Goal: Entertainment & Leisure: Consume media (video, audio)

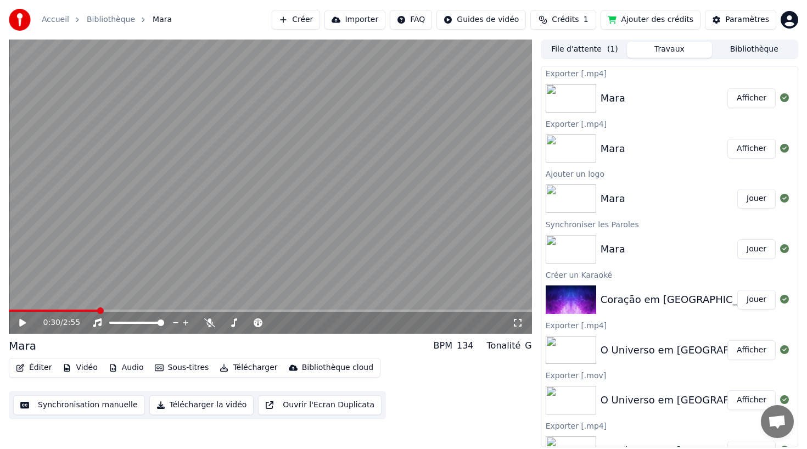
click at [758, 61] on div "File d'attente ( 1 ) Travaux Bibliothèque Exporter [.mp4] Mara Afficher Exporte…" at bounding box center [670, 244] width 258 height 408
click at [758, 55] on button "Bibliothèque" at bounding box center [754, 50] width 85 height 16
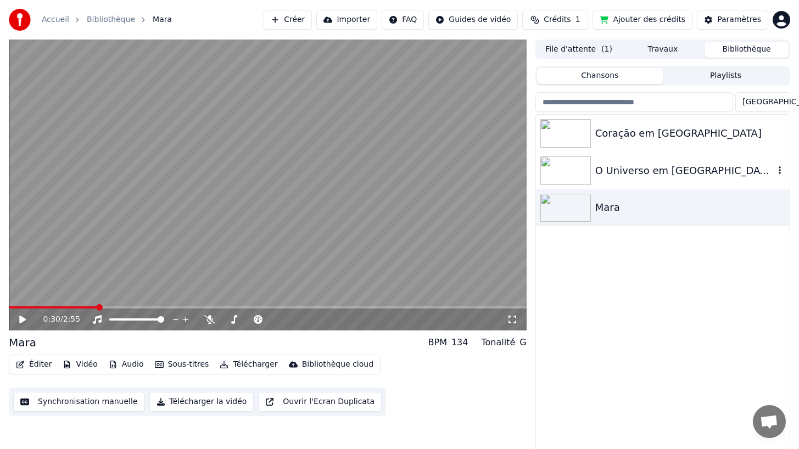
click at [656, 167] on div "O Universo em [GEOGRAPHIC_DATA]" at bounding box center [684, 170] width 179 height 15
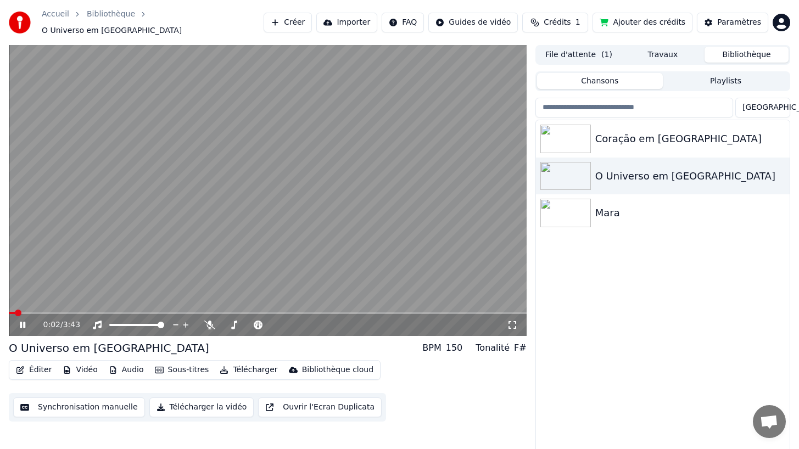
click at [24, 322] on icon at bounding box center [22, 325] width 5 height 7
click at [676, 136] on div "Coraçāo em [GEOGRAPHIC_DATA]" at bounding box center [684, 138] width 179 height 15
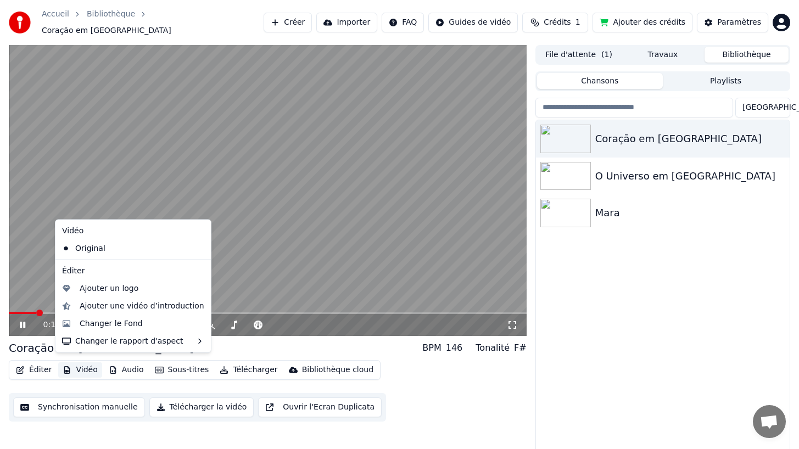
click at [86, 364] on button "Vidéo" at bounding box center [79, 369] width 43 height 15
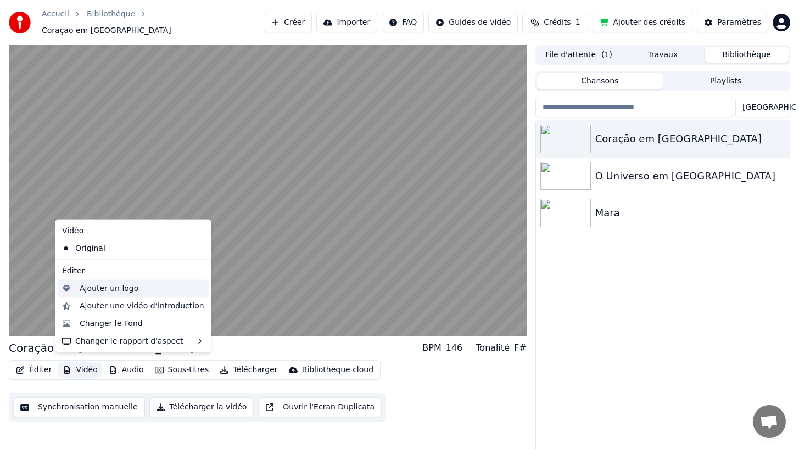
click at [99, 290] on div "Ajouter un logo" at bounding box center [109, 288] width 59 height 11
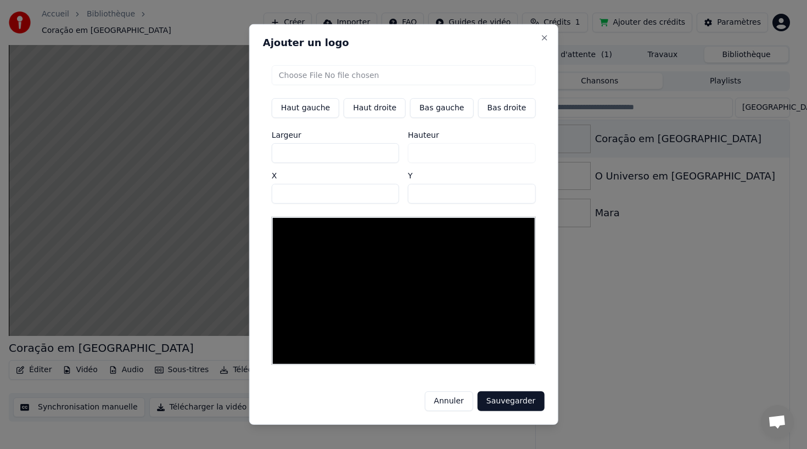
click at [442, 395] on button "Annuler" at bounding box center [448, 401] width 48 height 20
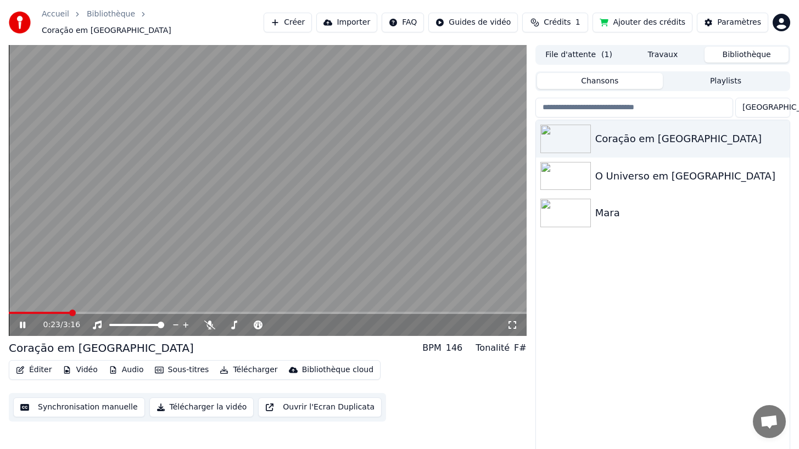
click at [460, 370] on div "Éditer Vidéo Audio Sous-titres Télécharger Bibliothèque cloud Synchronisation m…" at bounding box center [268, 390] width 518 height 61
click at [23, 321] on icon at bounding box center [31, 325] width 26 height 9
click at [659, 48] on button "Travaux" at bounding box center [662, 55] width 84 height 16
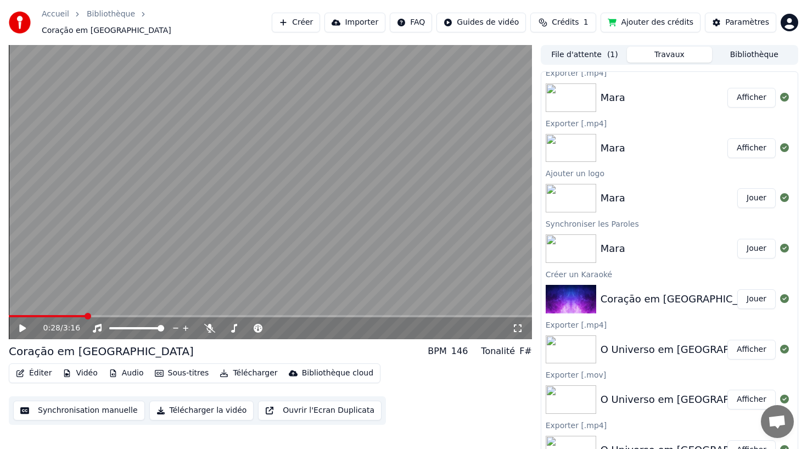
scroll to position [7, 0]
